Goal: Task Accomplishment & Management: Manage account settings

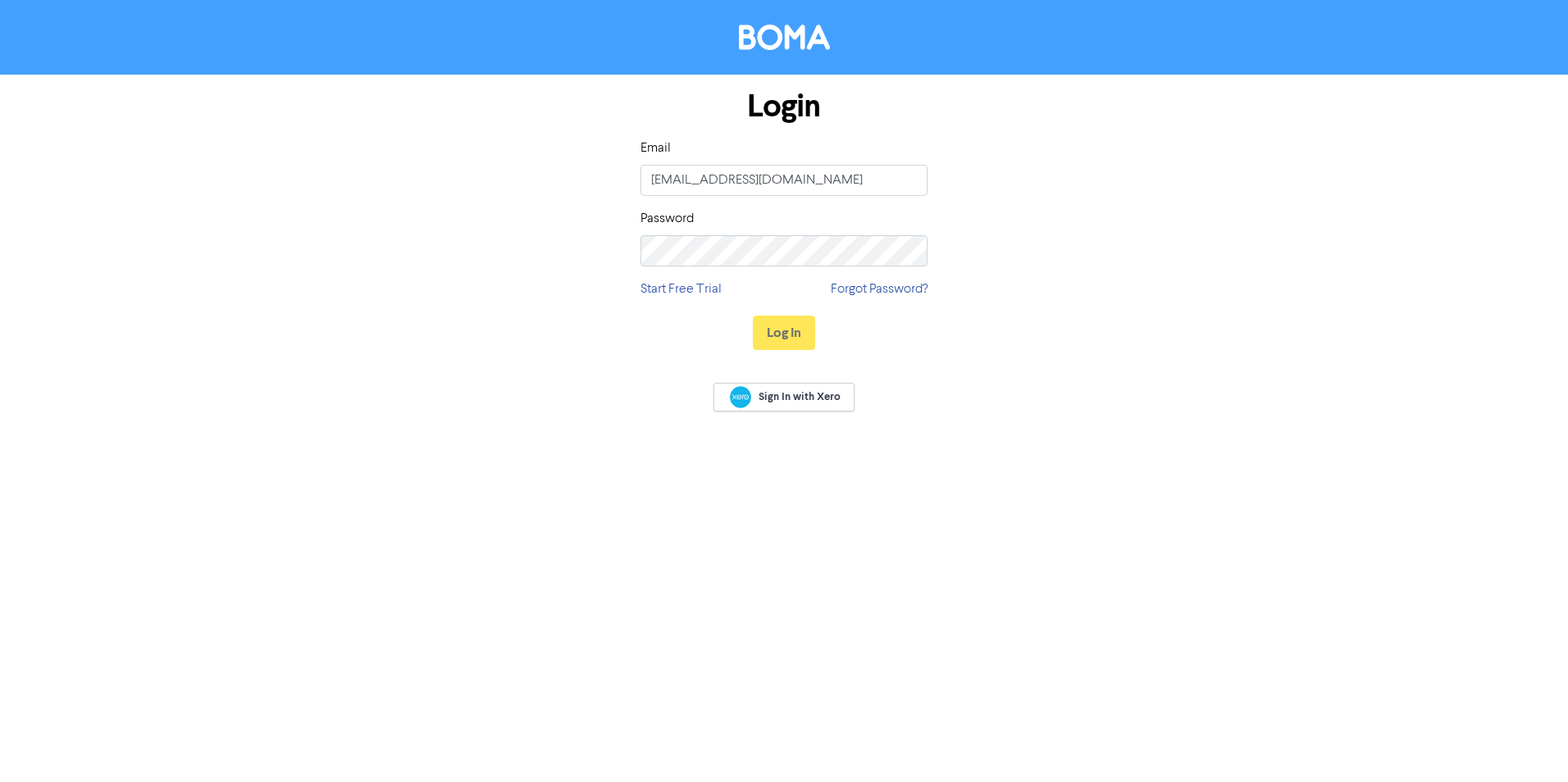
drag, startPoint x: 779, startPoint y: 180, endPoint x: 329, endPoint y: 171, distance: 450.1
click at [336, 172] on div "Login Email holdings@shuriken.com Password Start Free Trial Forgot Password? Lo…" at bounding box center [783, 220] width 935 height 291
click at [329, 171] on div "Login Email holdings@shuriken.com Password Start Free Trial Forgot Password? Lo…" at bounding box center [783, 220] width 935 height 291
drag, startPoint x: 826, startPoint y: 171, endPoint x: 508, endPoint y: 91, distance: 327.9
click at [508, 91] on div "Login Email holdings@shuriken.com Password Start Free Trial Forgot Password? Lo…" at bounding box center [783, 220] width 935 height 291
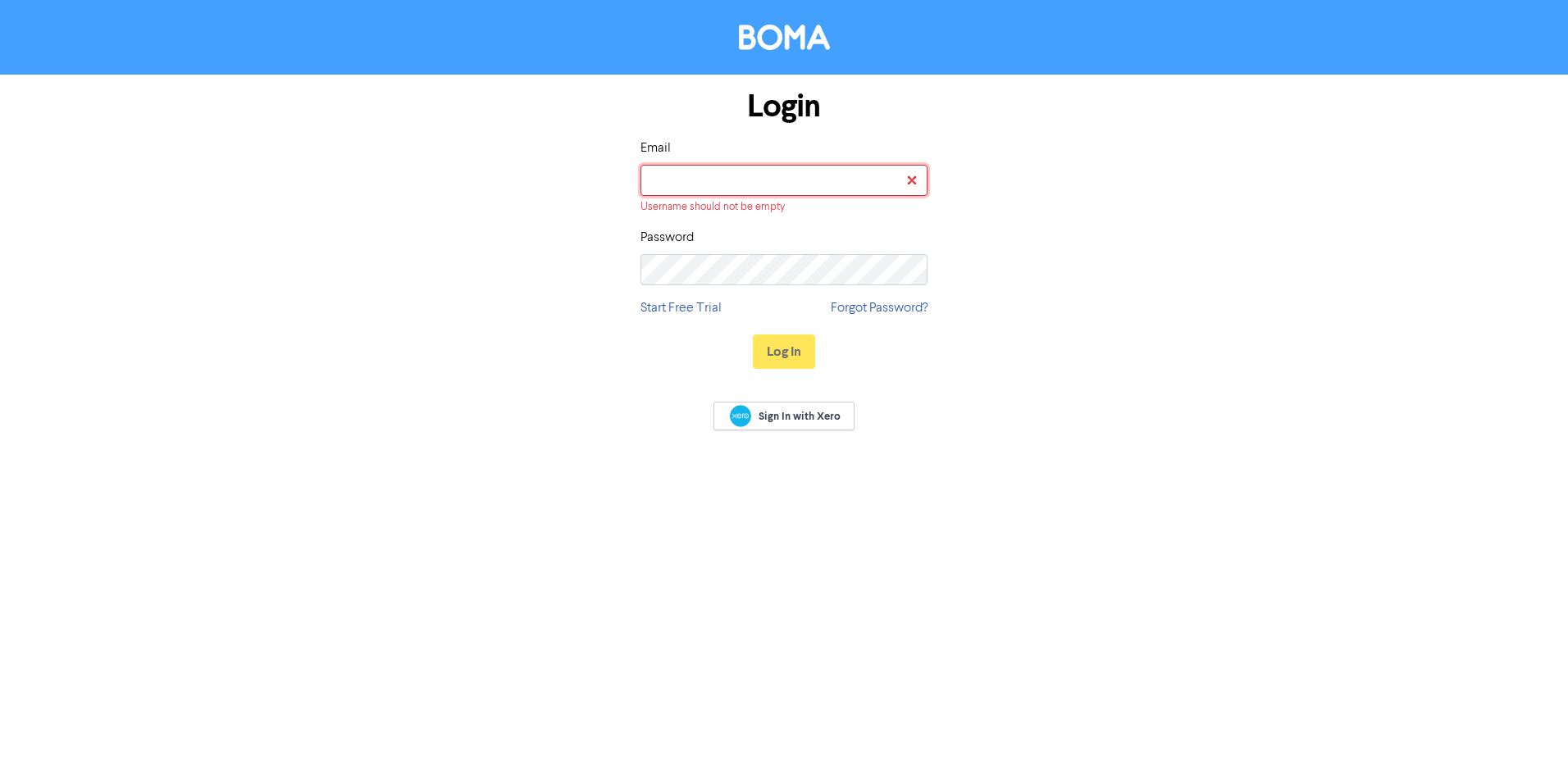
type input "A"
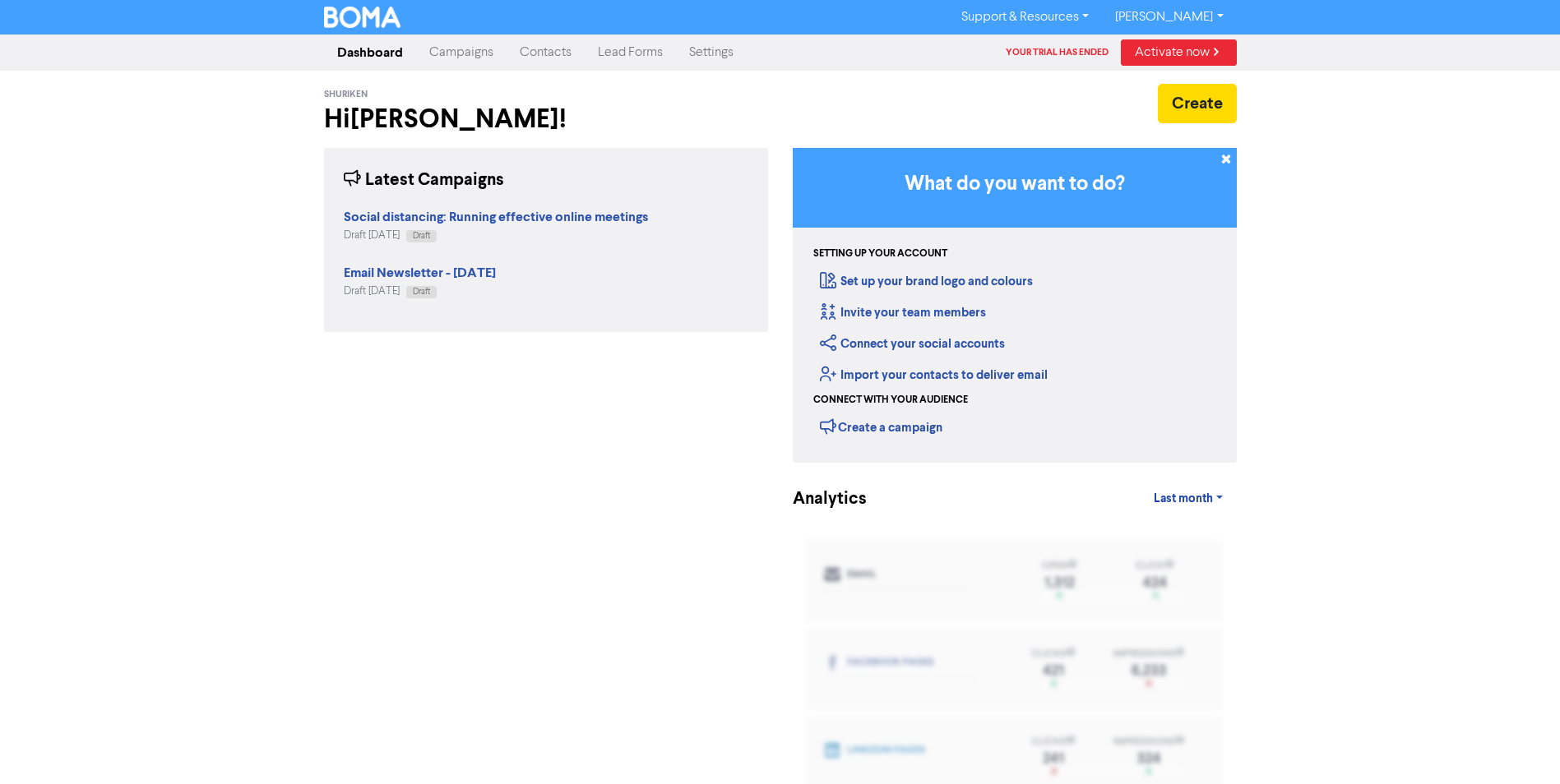
click at [1189, 2] on div "Support & Resources Video Tutorials FAQ & Guides Marketing Education Andrew Jef…" at bounding box center [780, 17] width 1560 height 34
click at [1191, 18] on link "Andrew Jeffers" at bounding box center [1170, 18] width 134 height 26
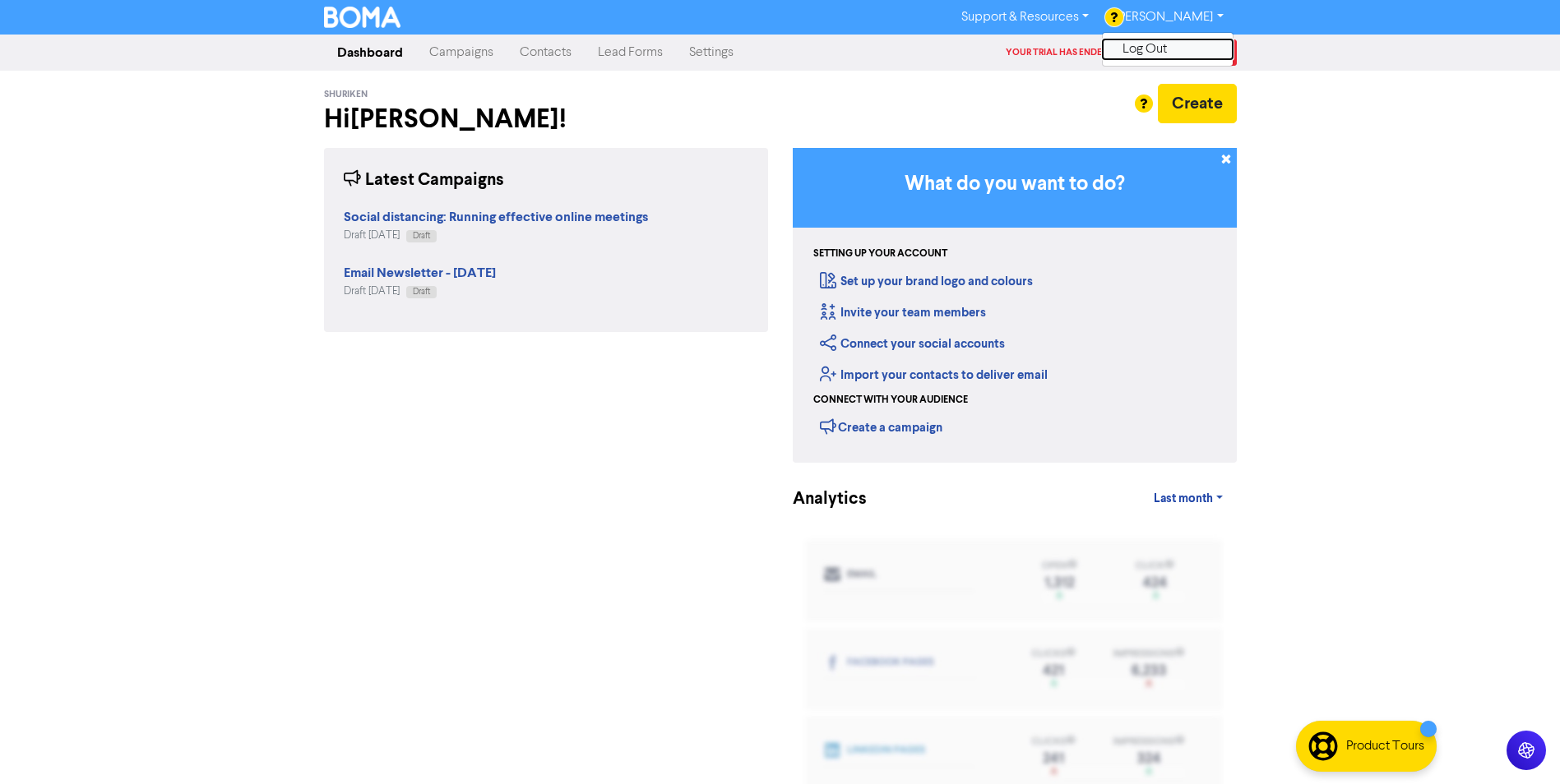
click at [1196, 41] on button "Log Out" at bounding box center [1168, 49] width 130 height 19
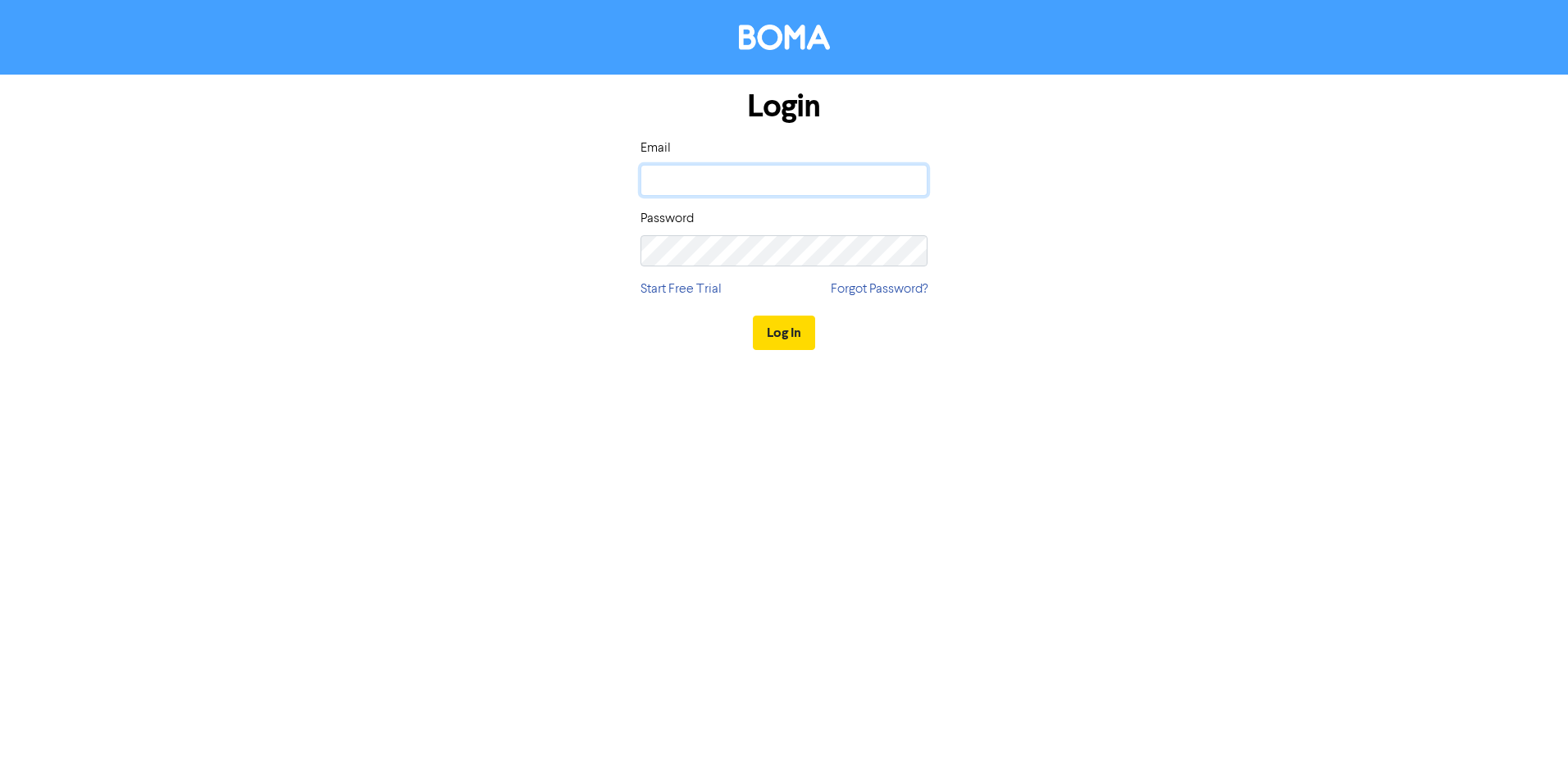
type input "holdings@shuriken.com"
drag, startPoint x: 784, startPoint y: 192, endPoint x: 790, endPoint y: 184, distance: 10.0
click at [790, 184] on input "holdings@shuriken.com" at bounding box center [784, 180] width 287 height 31
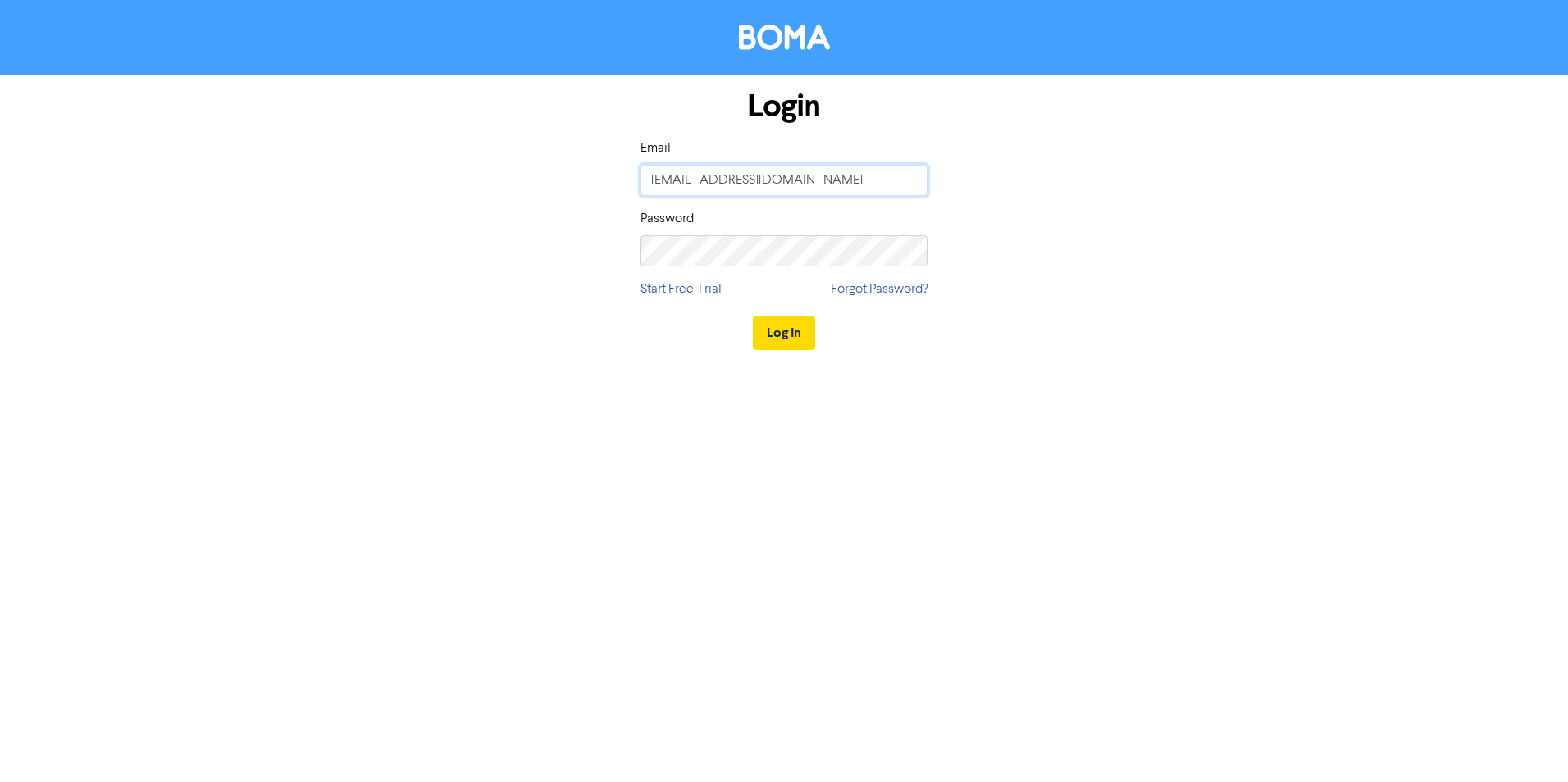
click at [793, 176] on input "holdings@shuriken.com" at bounding box center [784, 180] width 287 height 31
drag, startPoint x: 795, startPoint y: 179, endPoint x: 625, endPoint y: 173, distance: 170.1
click at [625, 173] on div "Login Email holdings@shuriken.com Password Start Free Trial Forgot Password? Lo…" at bounding box center [783, 220] width 935 height 291
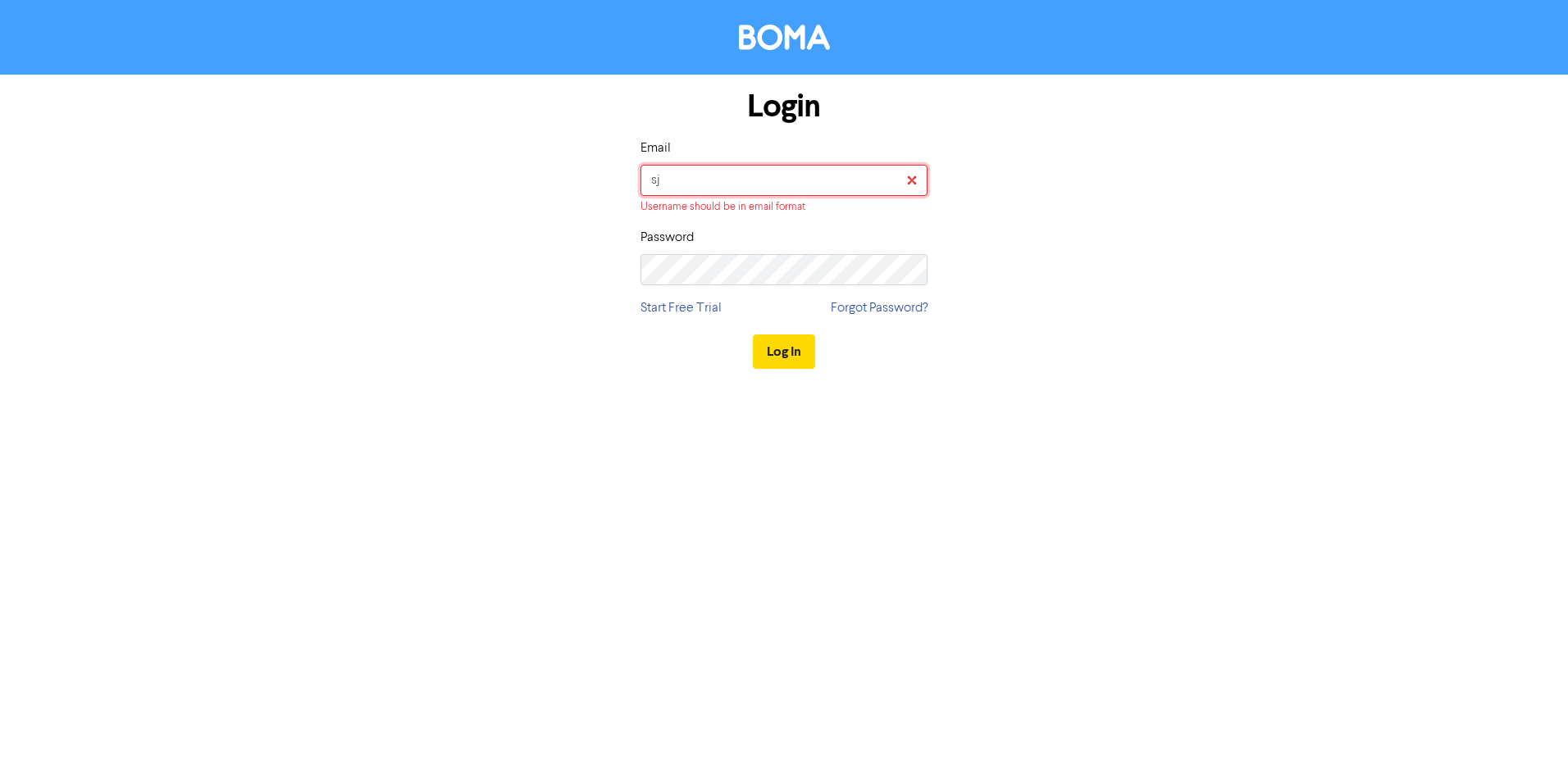
type input "s"
type input "aj@shuriken.com"
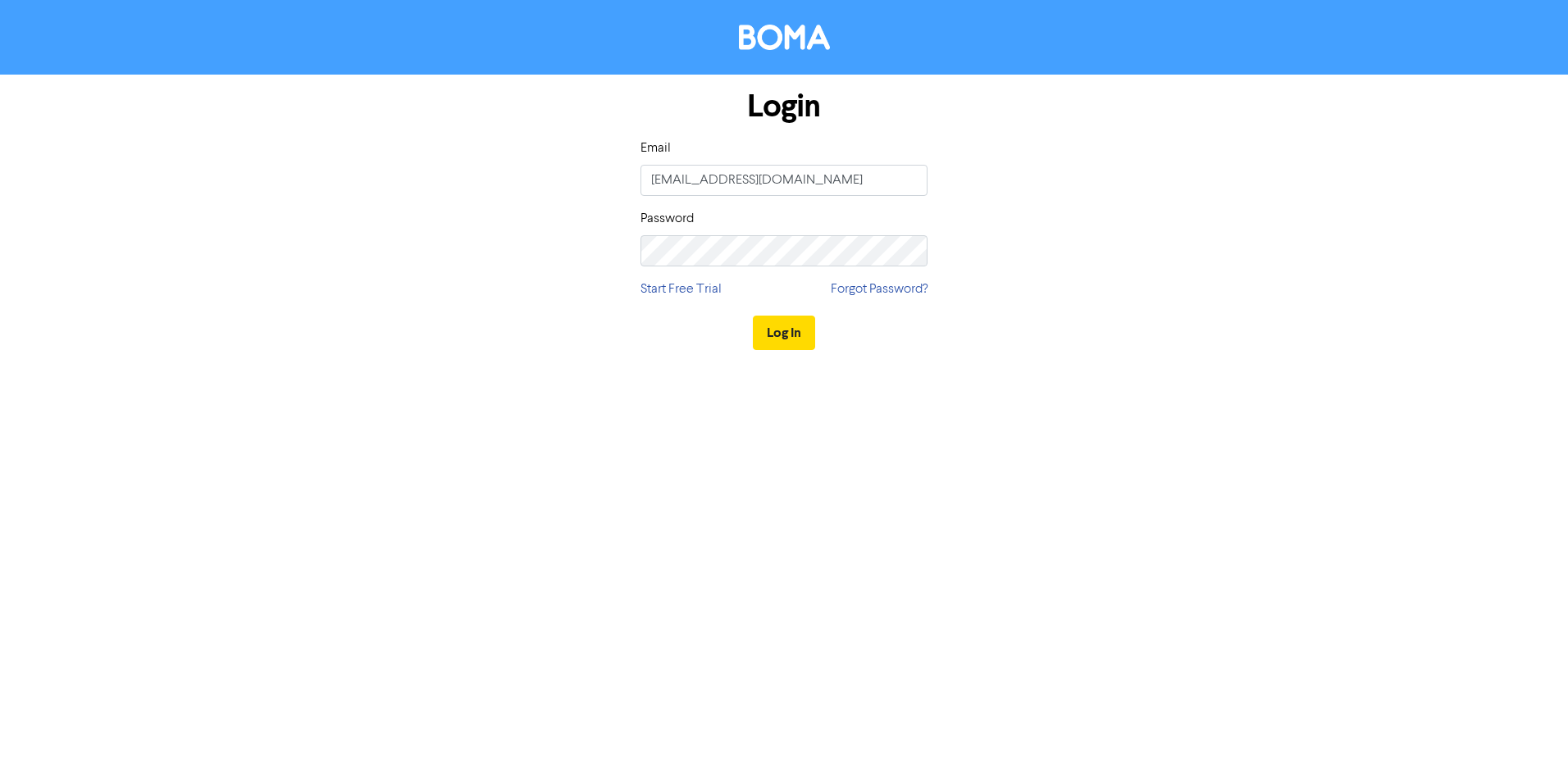
click at [1124, 365] on div "Login Email aj@shuriken.com Password Start Free Trial Forgot Password? Log In" at bounding box center [784, 199] width 1568 height 399
click at [395, 258] on div "Login Email aj@shuriken.com Password Start Free Trial Forgot Password? Log In" at bounding box center [783, 220] width 935 height 291
click at [796, 332] on button "Log In" at bounding box center [784, 332] width 63 height 34
